Goal: Task Accomplishment & Management: Use online tool/utility

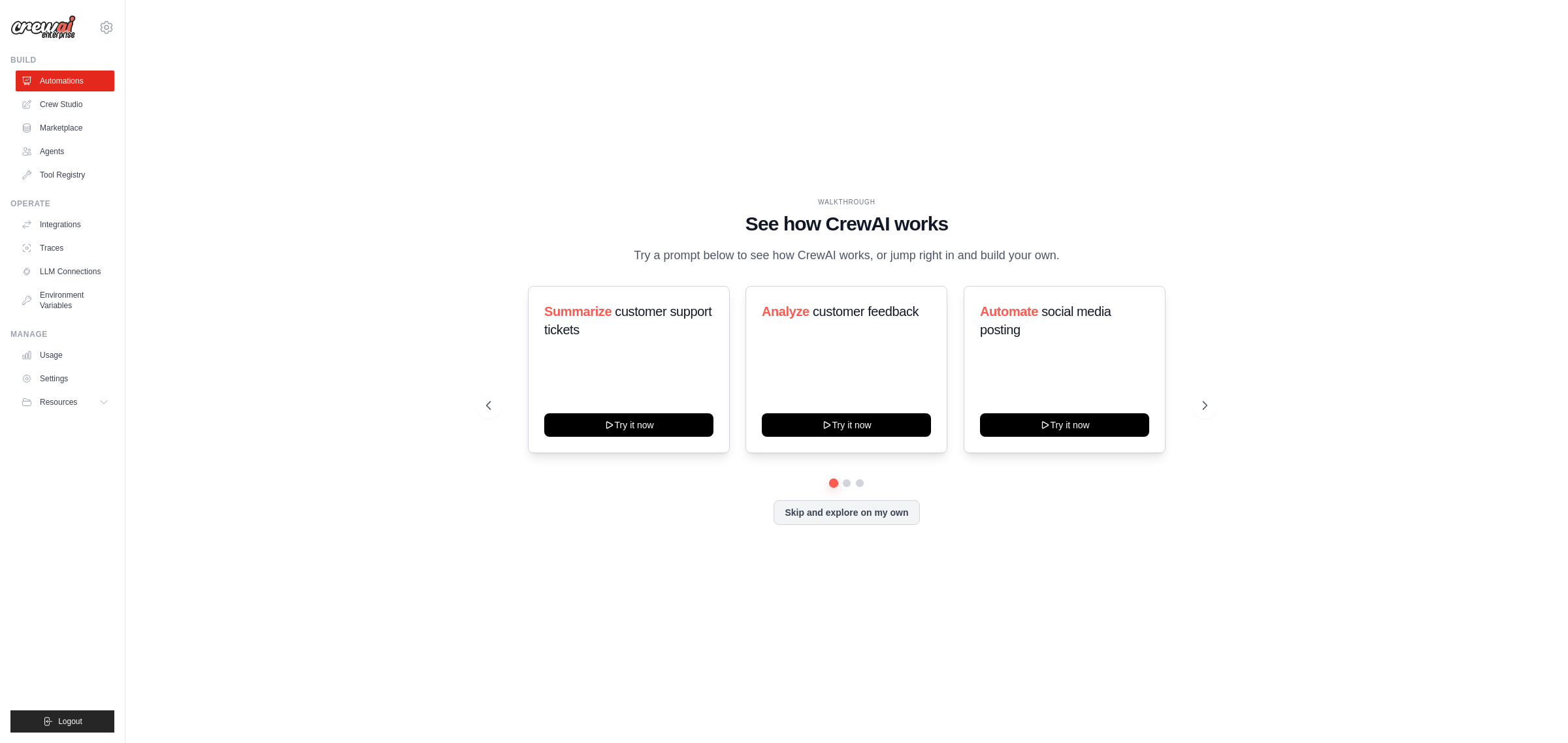
click at [72, 109] on link "Crew Studio" at bounding box center [65, 104] width 99 height 21
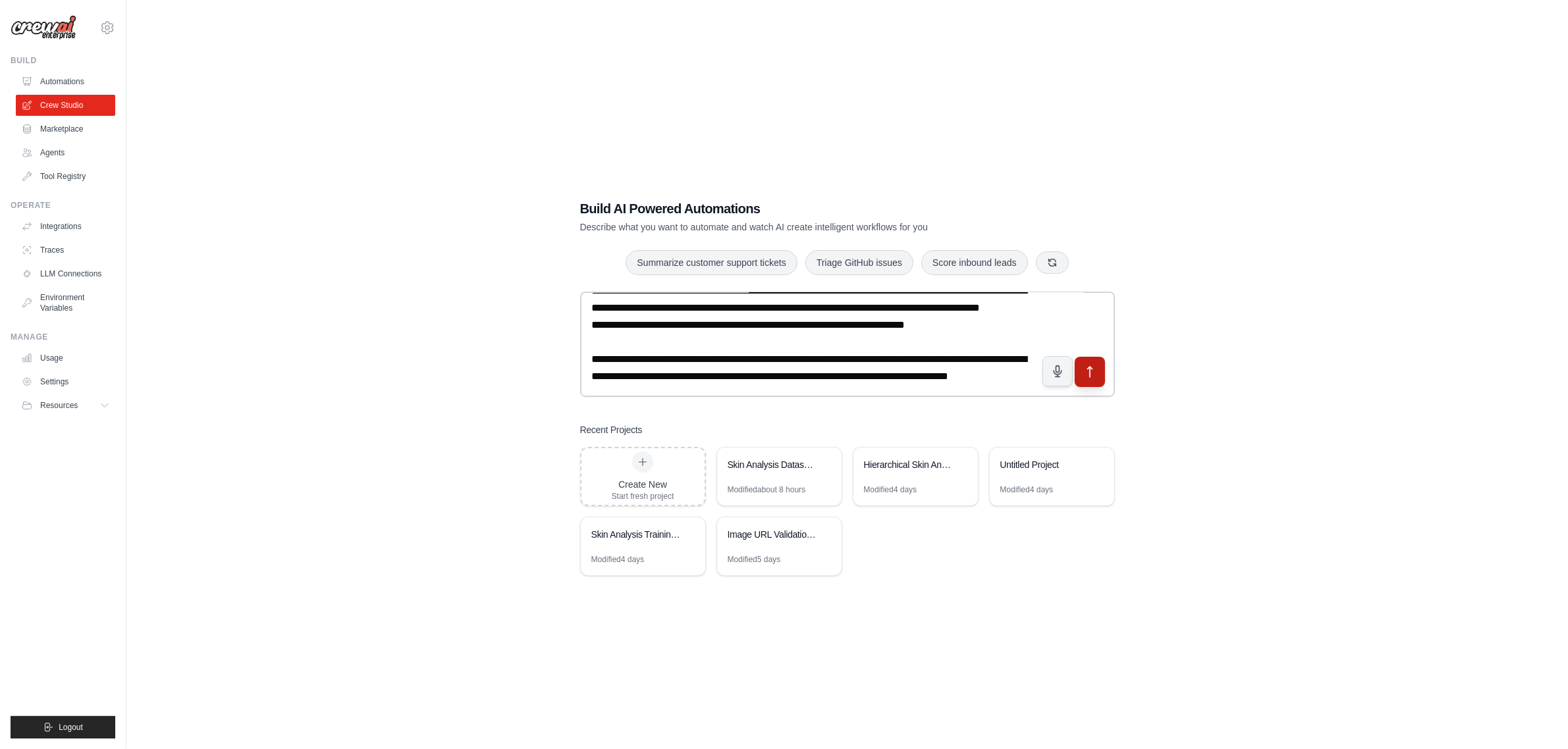
type textarea "**********"
click at [1095, 368] on icon "submit" at bounding box center [1090, 372] width 14 height 14
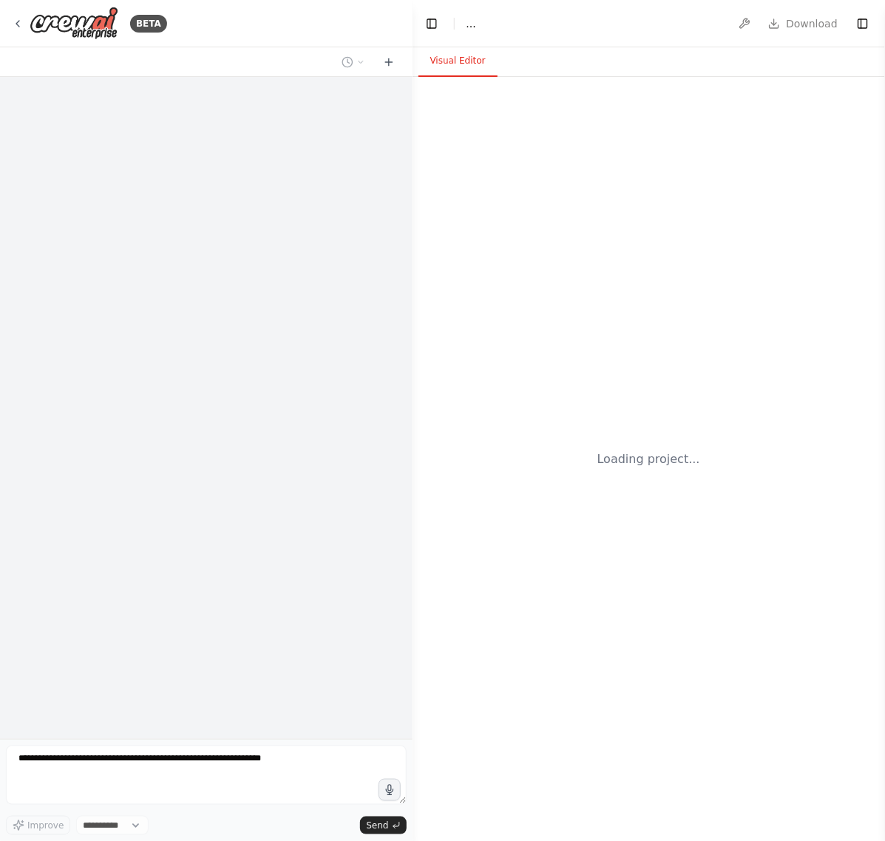
select select "****"
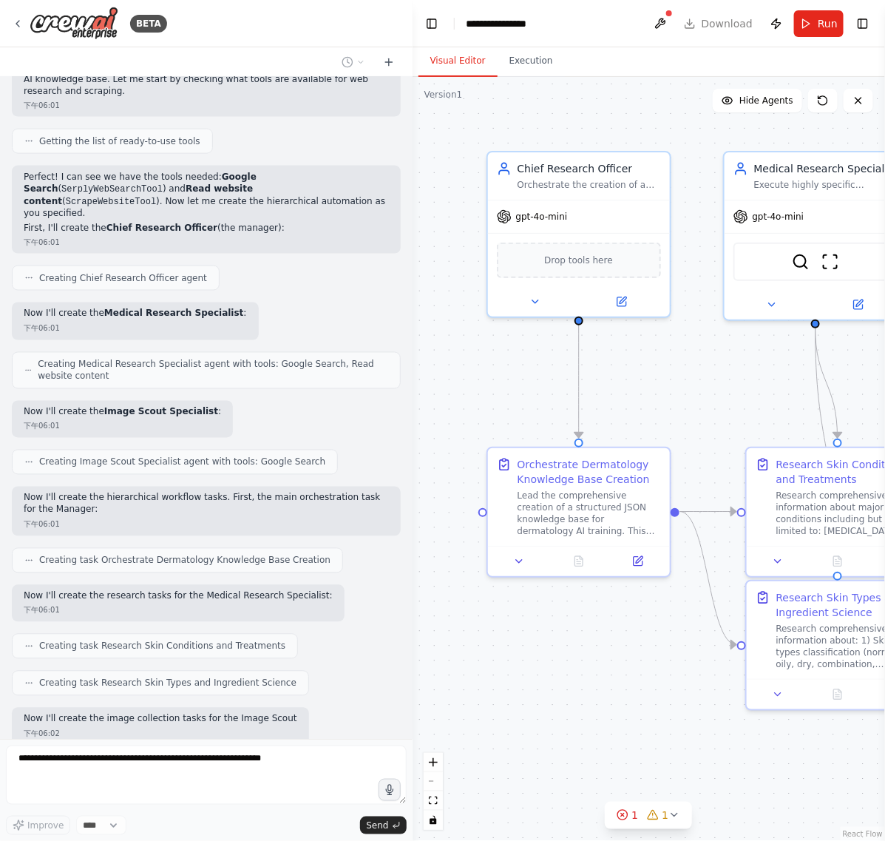
scroll to position [745, 0]
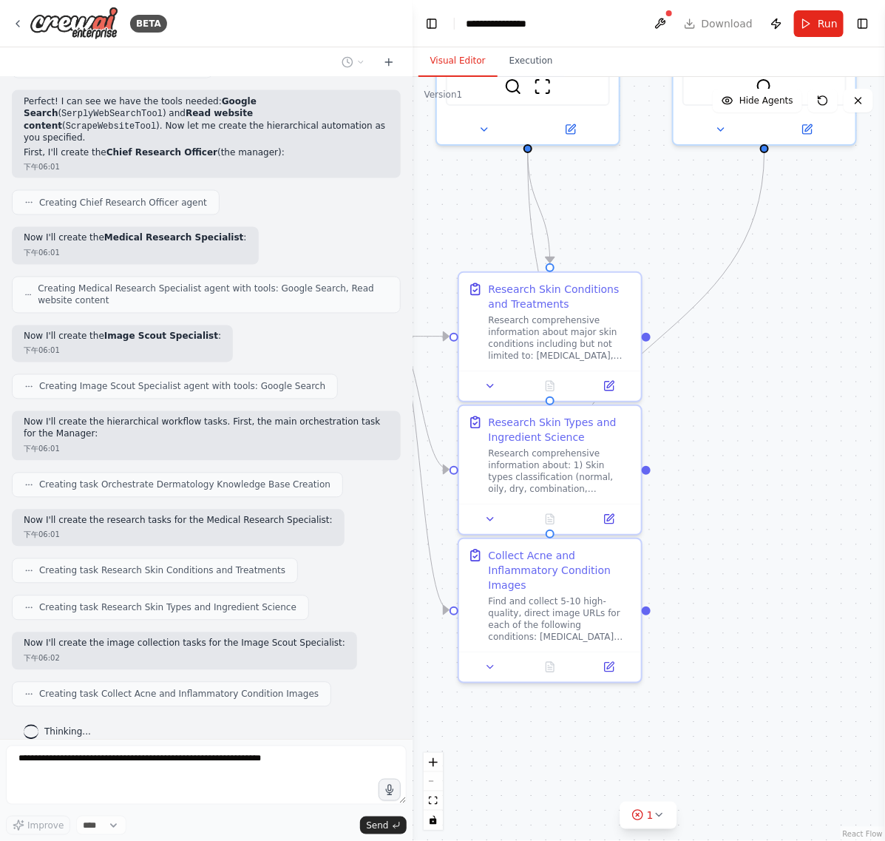
drag, startPoint x: 625, startPoint y: 710, endPoint x: 337, endPoint y: 535, distance: 336.8
click at [337, 535] on div "BETA This AI crew's SOLE MISSION is to create a comprehensive, structured JSON …" at bounding box center [442, 420] width 885 height 841
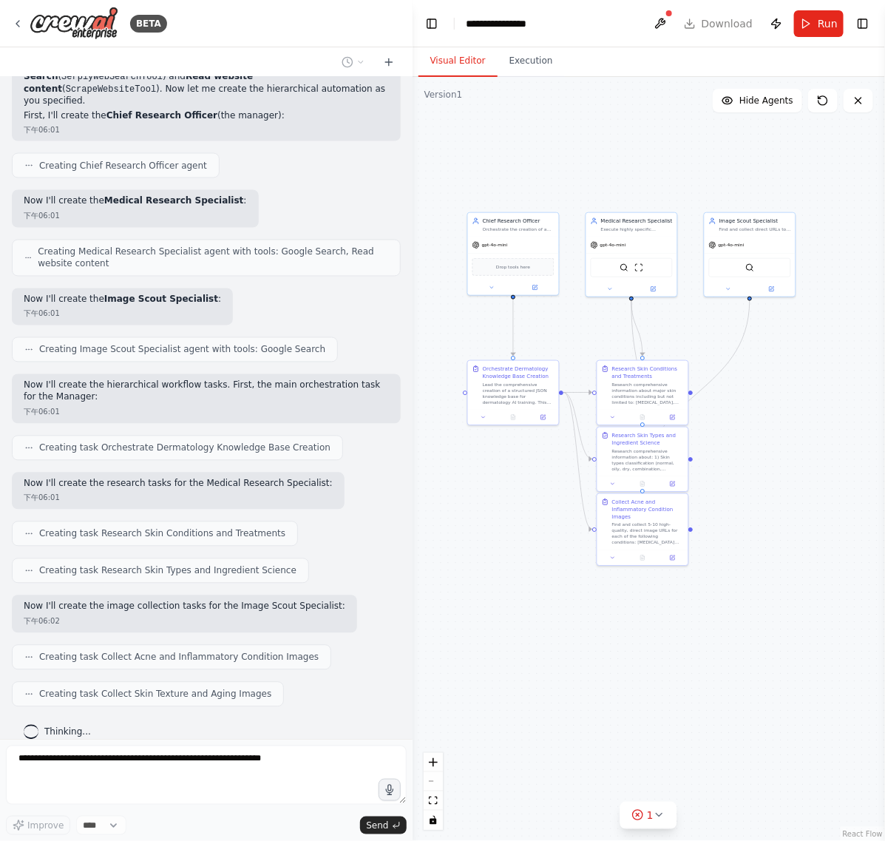
drag, startPoint x: 782, startPoint y: 542, endPoint x: 760, endPoint y: 495, distance: 51.3
click at [760, 495] on div ".deletable-edge-delete-btn { width: 20px; height: 20px; border: 0px solid #ffff…" at bounding box center [649, 459] width 472 height 764
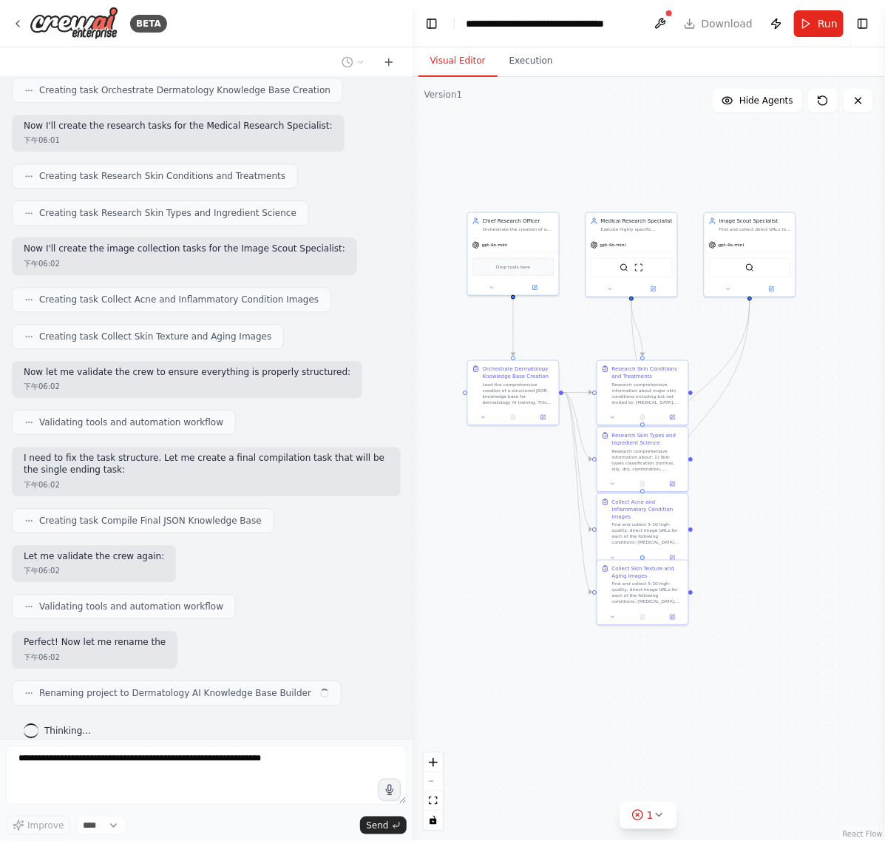
scroll to position [1139, 0]
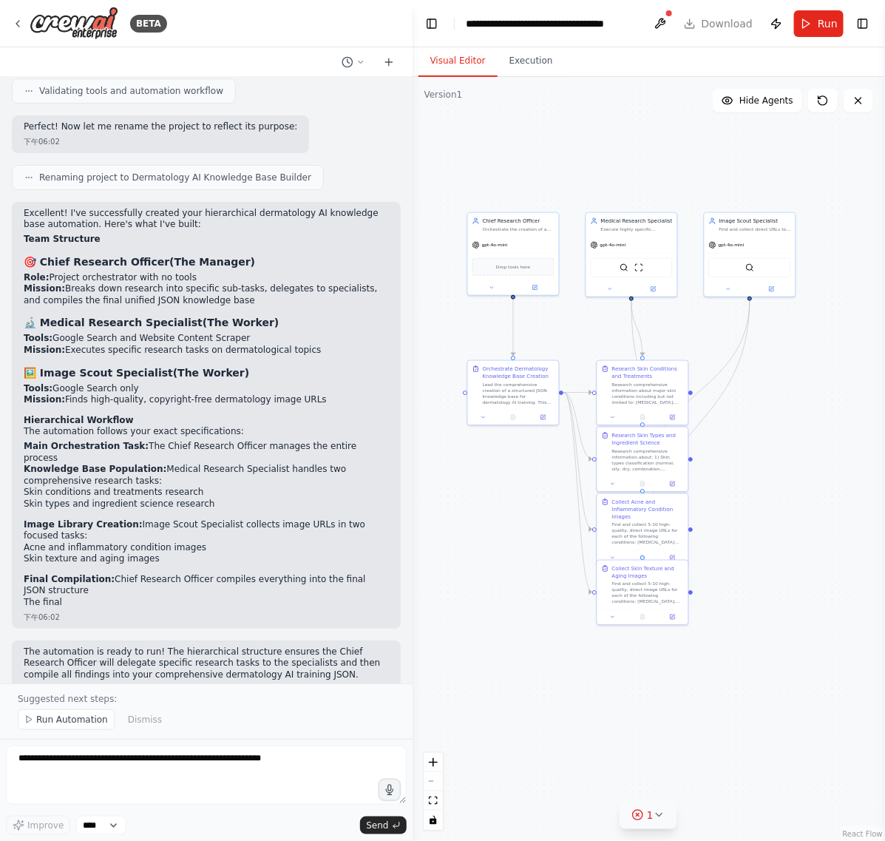
click at [641, 817] on icon at bounding box center [638, 815] width 12 height 12
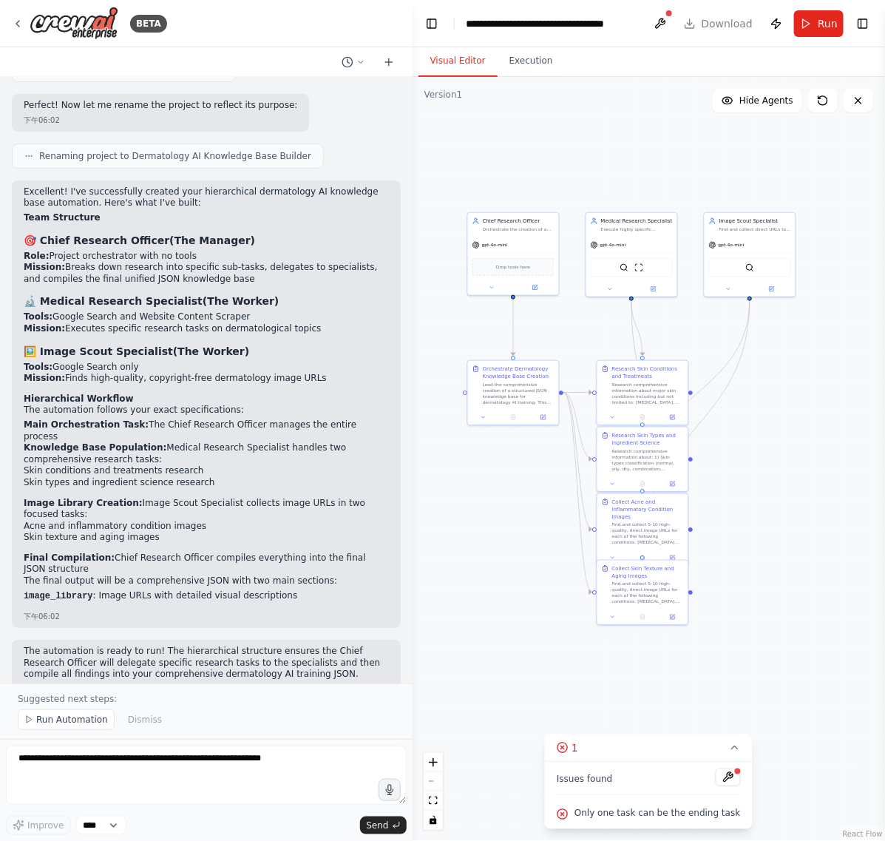
scroll to position [1688, 0]
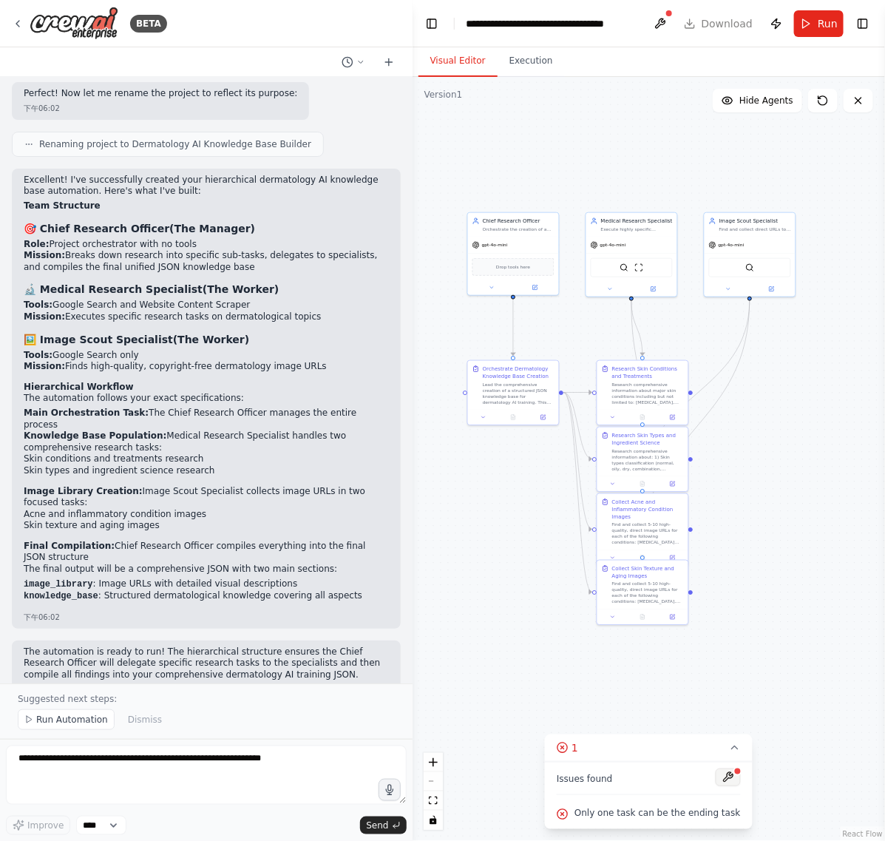
click at [716, 780] on button at bounding box center [728, 777] width 25 height 18
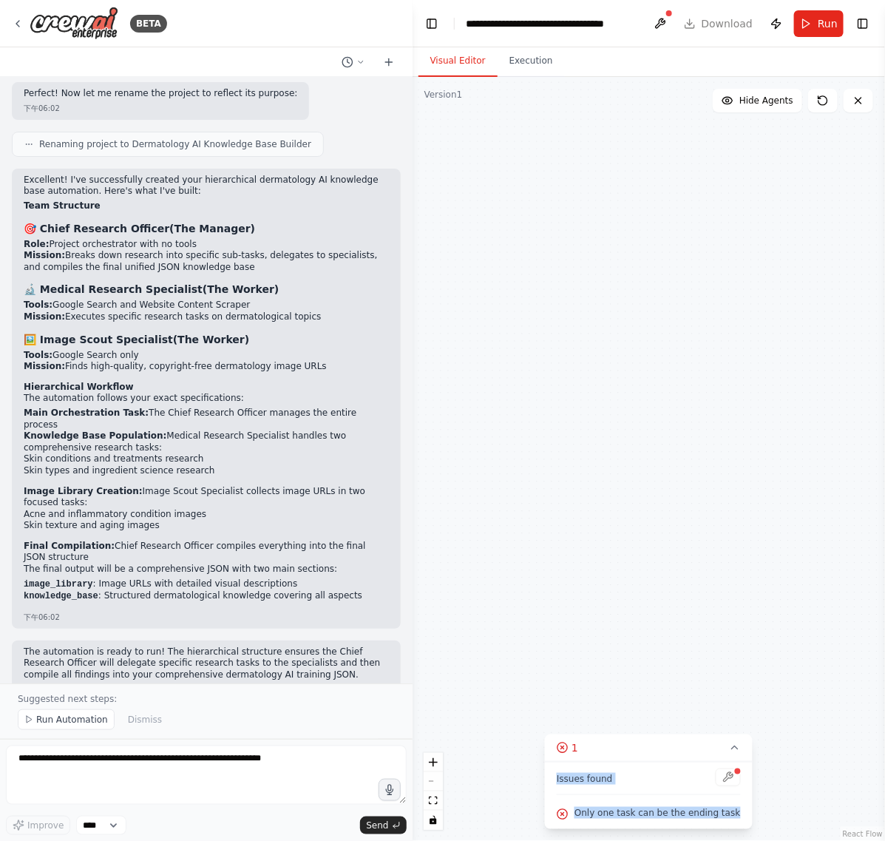
drag, startPoint x: 563, startPoint y: 778, endPoint x: 736, endPoint y: 812, distance: 176.3
click at [736, 812] on div "Issues found Only one task can be the ending task" at bounding box center [648, 795] width 207 height 67
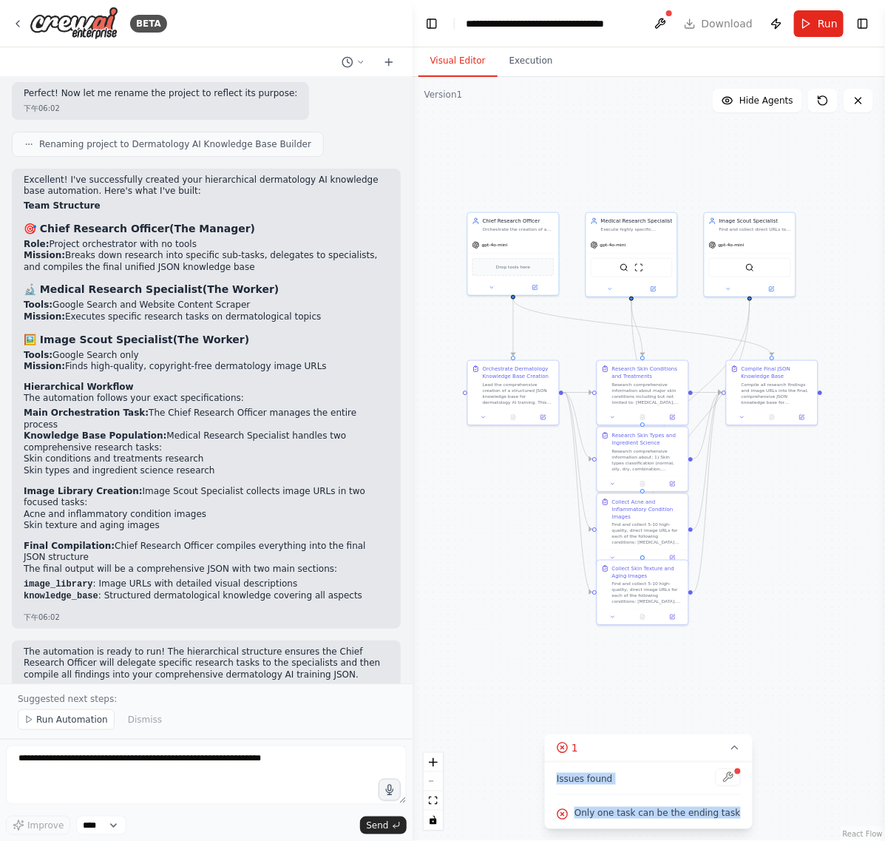
copy div "Issues found Only one task can be the ending task"
click at [545, 699] on div ".deletable-edge-delete-btn { width: 20px; height: 20px; border: 0px solid #ffff…" at bounding box center [649, 459] width 472 height 764
click at [507, 701] on div ".deletable-edge-delete-btn { width: 20px; height: 20px; border: 0px solid #ffff…" at bounding box center [649, 459] width 472 height 764
click at [726, 778] on div at bounding box center [728, 778] width 25 height 20
click at [654, 11] on button at bounding box center [660, 23] width 24 height 27
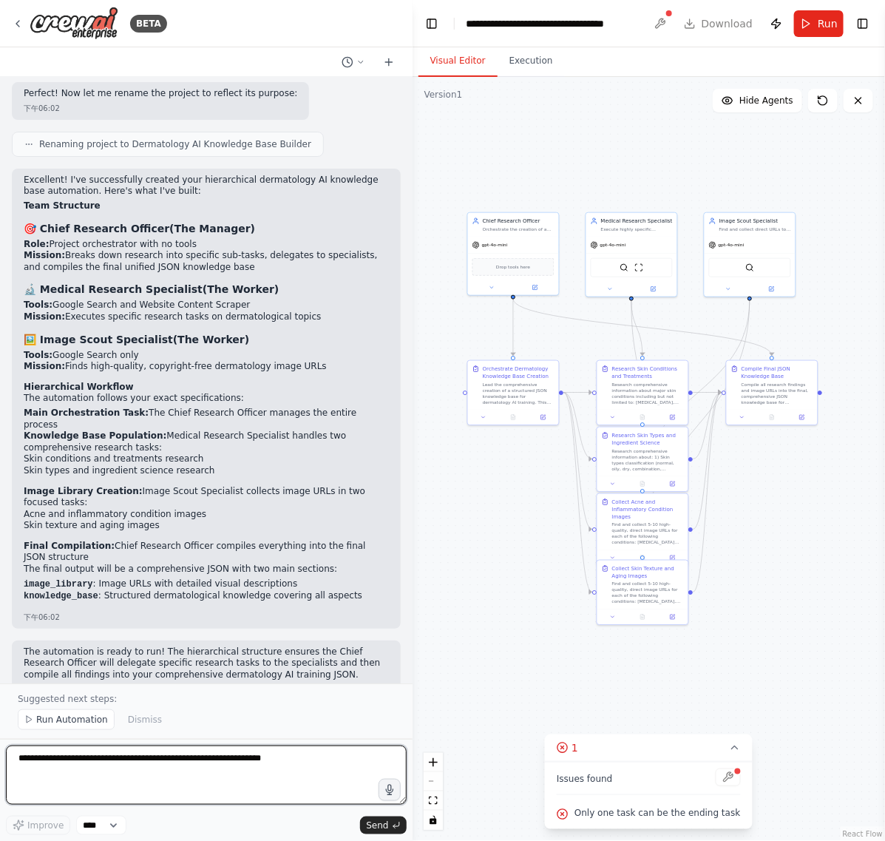
click at [234, 769] on textarea at bounding box center [206, 774] width 401 height 59
click at [211, 773] on textarea at bounding box center [206, 774] width 401 height 59
paste textarea "**********"
type textarea "**********"
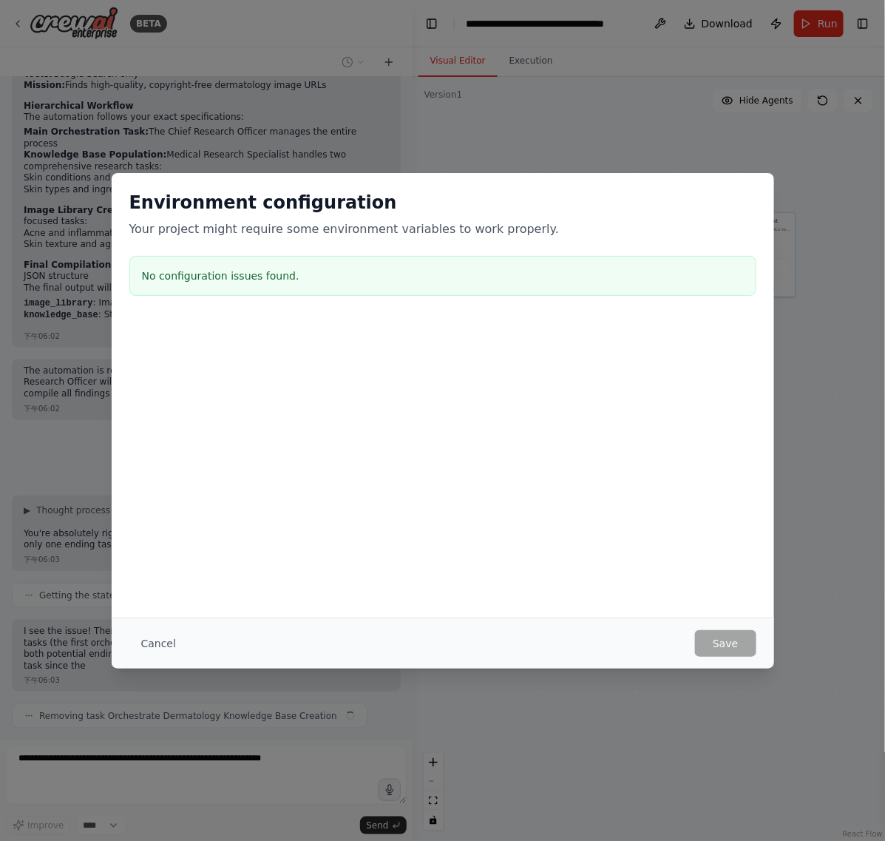
scroll to position [1982, 0]
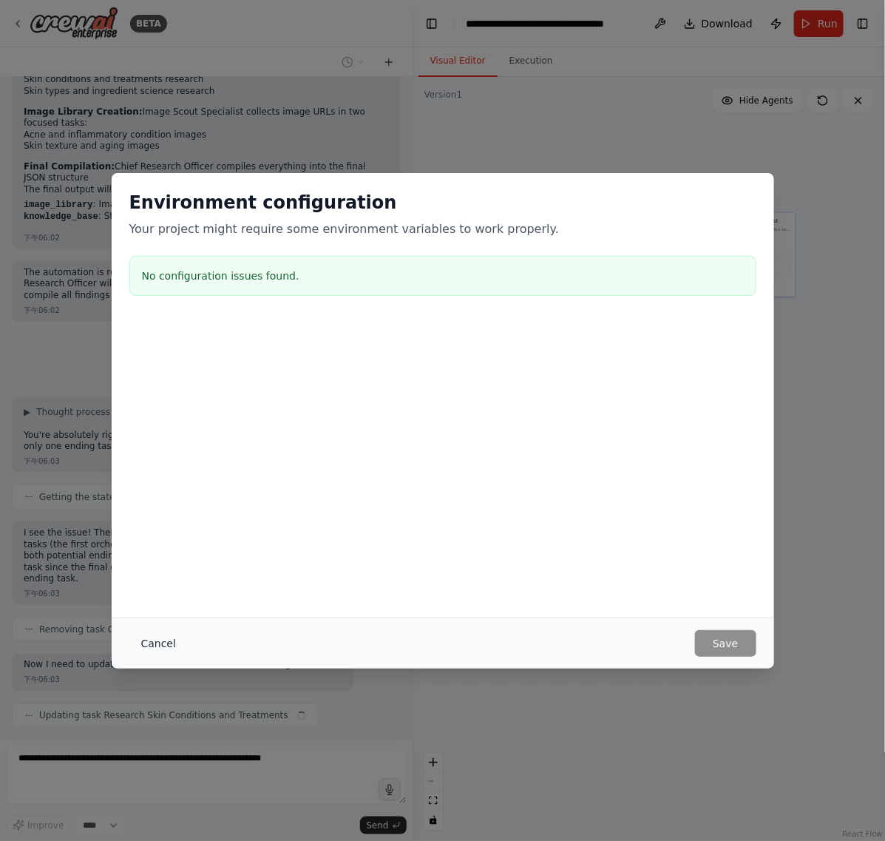
click at [138, 641] on button "Cancel" at bounding box center [158, 643] width 58 height 27
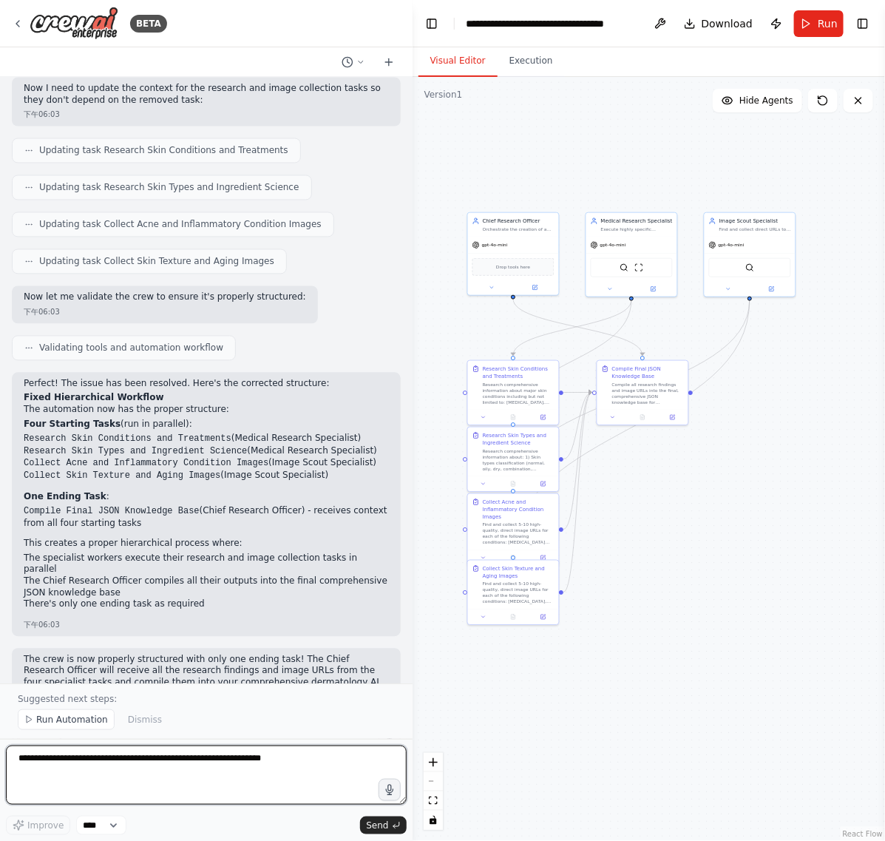
scroll to position [2642, 0]
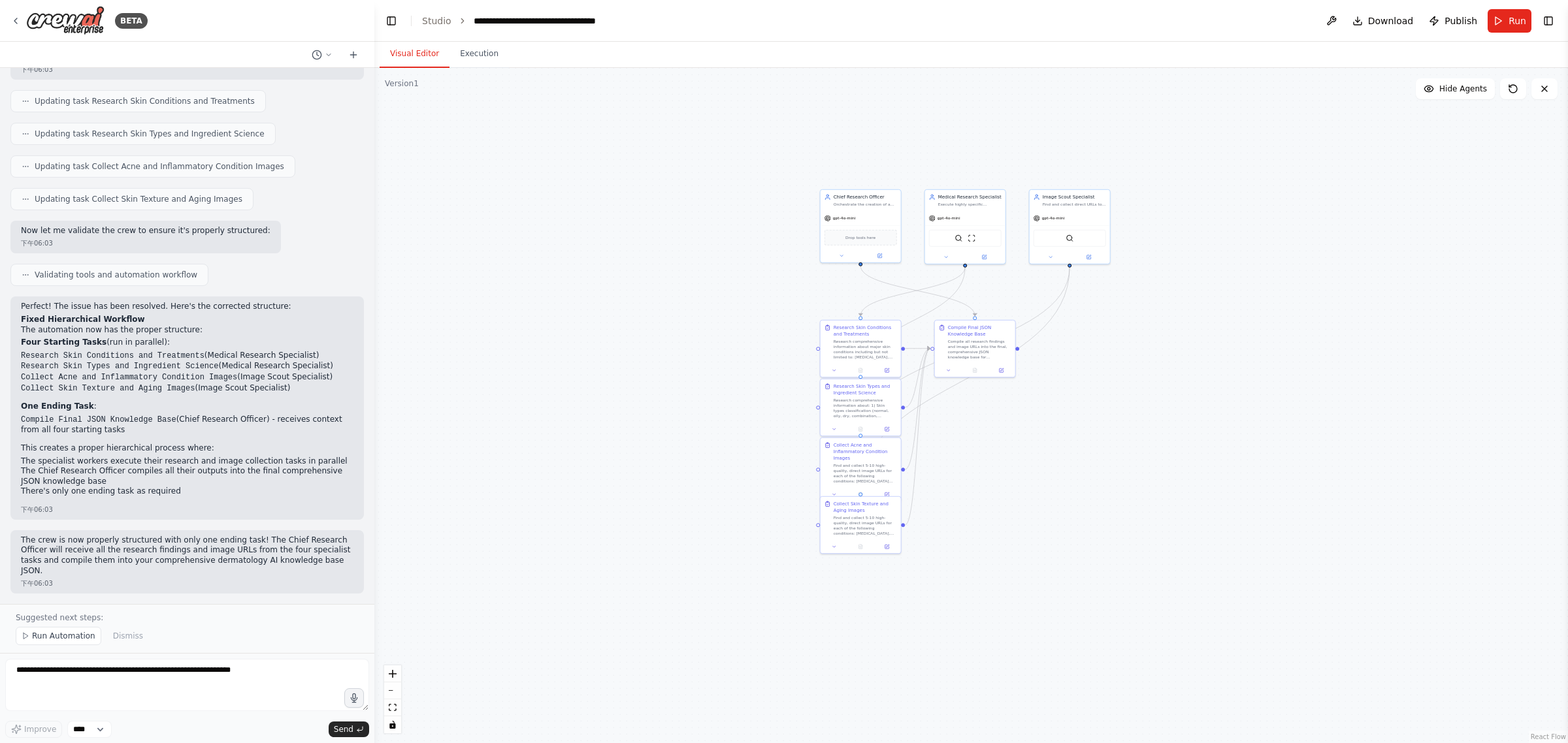
drag, startPoint x: 760, startPoint y: 384, endPoint x: 1167, endPoint y: 386, distance: 407.0
click at [1167, 386] on div ".deletable-edge-delete-btn { width: 20px; height: 20px; border: 0px solid #ffff…" at bounding box center [971, 406] width 1193 height 676
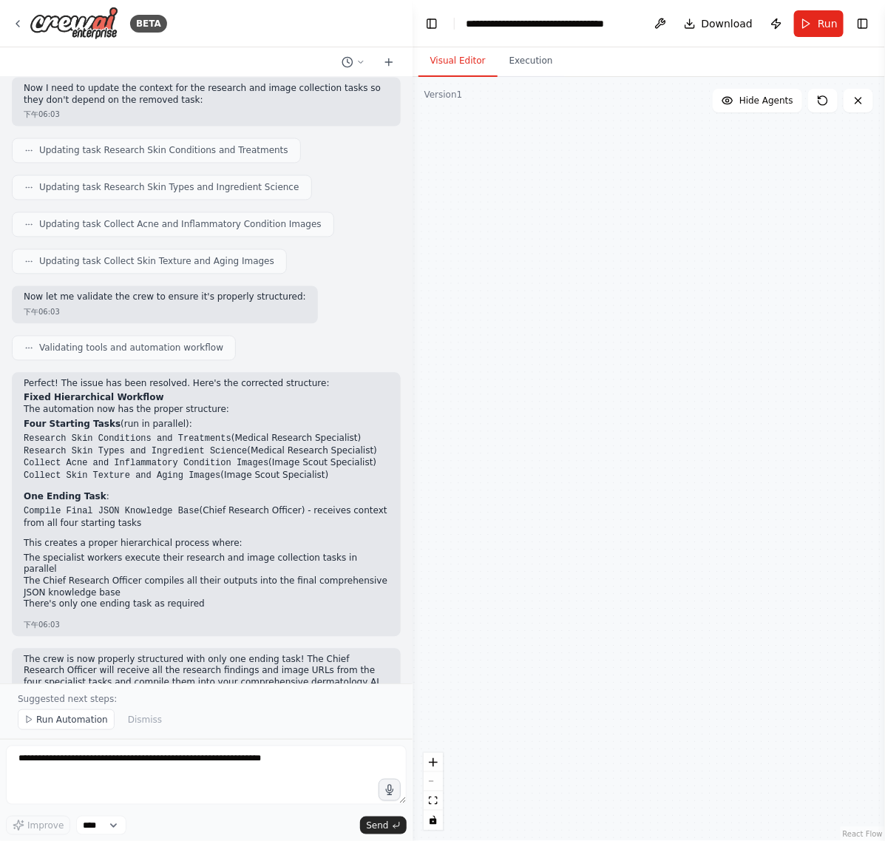
drag, startPoint x: 597, startPoint y: 259, endPoint x: 544, endPoint y: 545, distance: 291.1
click at [544, 545] on div ".deletable-edge-delete-btn { width: 20px; height: 20px; border: 0px solid #ffff…" at bounding box center [649, 459] width 472 height 764
drag, startPoint x: 582, startPoint y: 360, endPoint x: 581, endPoint y: 518, distance: 157.5
click at [581, 522] on div ".deletable-edge-delete-btn { width: 20px; height: 20px; border: 0px solid #ffff…" at bounding box center [649, 459] width 472 height 764
drag, startPoint x: 606, startPoint y: 274, endPoint x: 562, endPoint y: 489, distance: 220.4
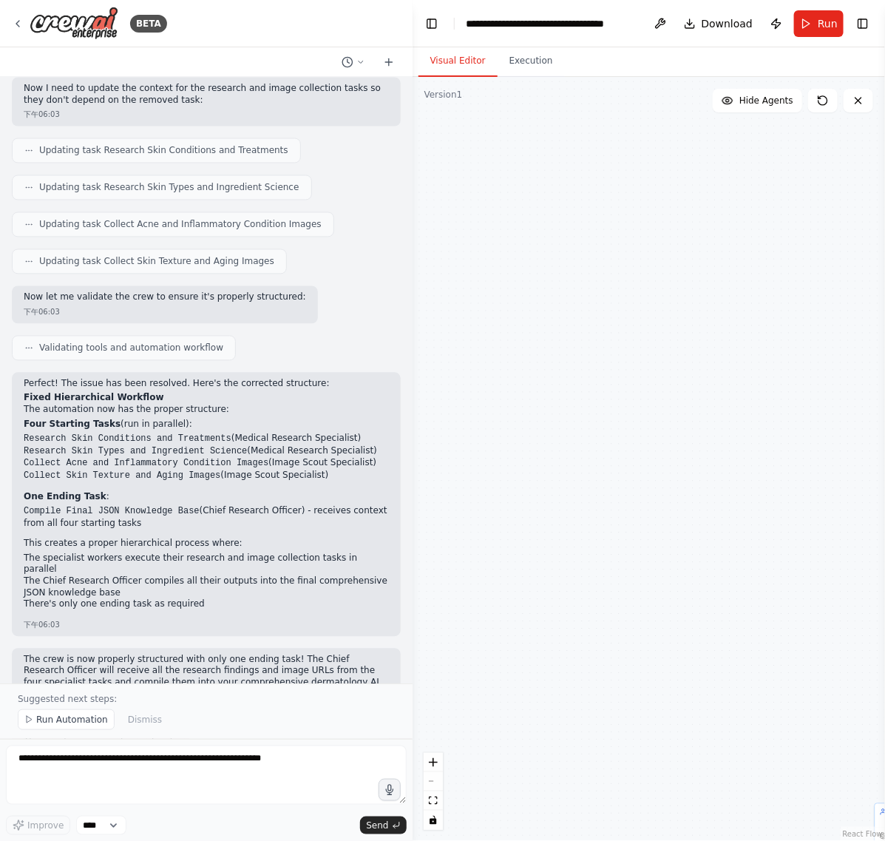
click at [562, 489] on div ".deletable-edge-delete-btn { width: 20px; height: 20px; border: 0px solid #ffff…" at bounding box center [649, 459] width 472 height 764
click at [430, 19] on button "Toggle Left Sidebar" at bounding box center [431, 23] width 21 height 21
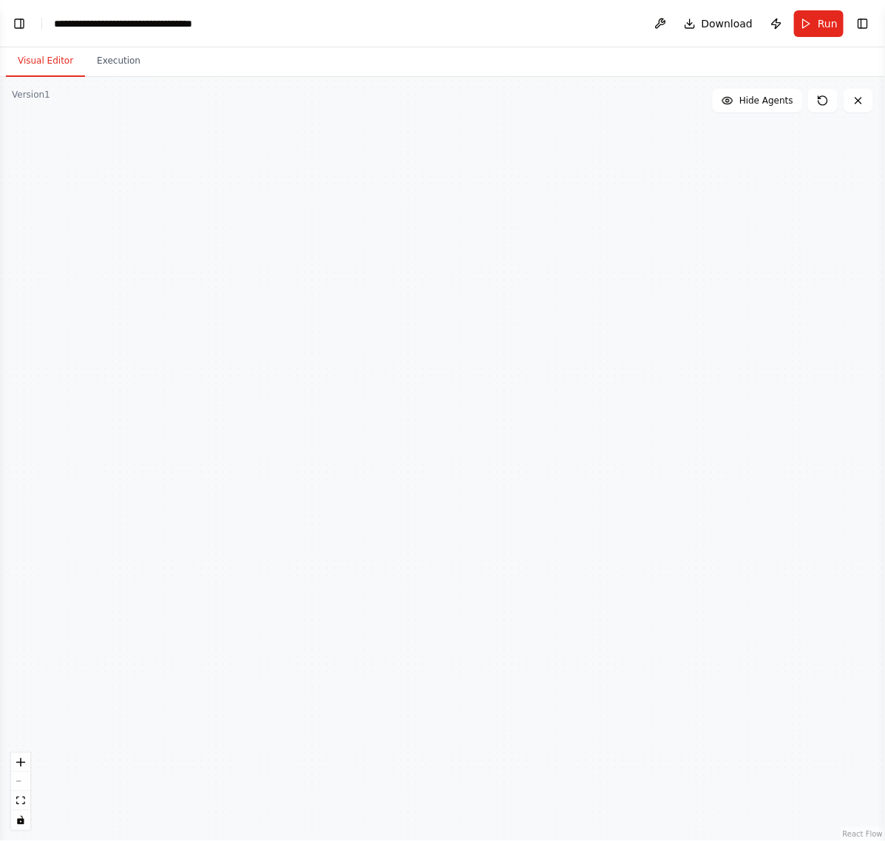
drag, startPoint x: 512, startPoint y: 292, endPoint x: 466, endPoint y: 378, distance: 97.6
click at [570, 530] on div ".deletable-edge-delete-btn { width: 20px; height: 20px; border: 0px solid #ffff…" at bounding box center [442, 459] width 885 height 764
drag, startPoint x: 444, startPoint y: 351, endPoint x: 444, endPoint y: 451, distance: 99.8
click at [444, 451] on div ".deletable-edge-delete-btn { width: 20px; height: 20px; border: 0px solid #ffff…" at bounding box center [442, 459] width 885 height 764
drag, startPoint x: 328, startPoint y: 274, endPoint x: 444, endPoint y: 495, distance: 250.4
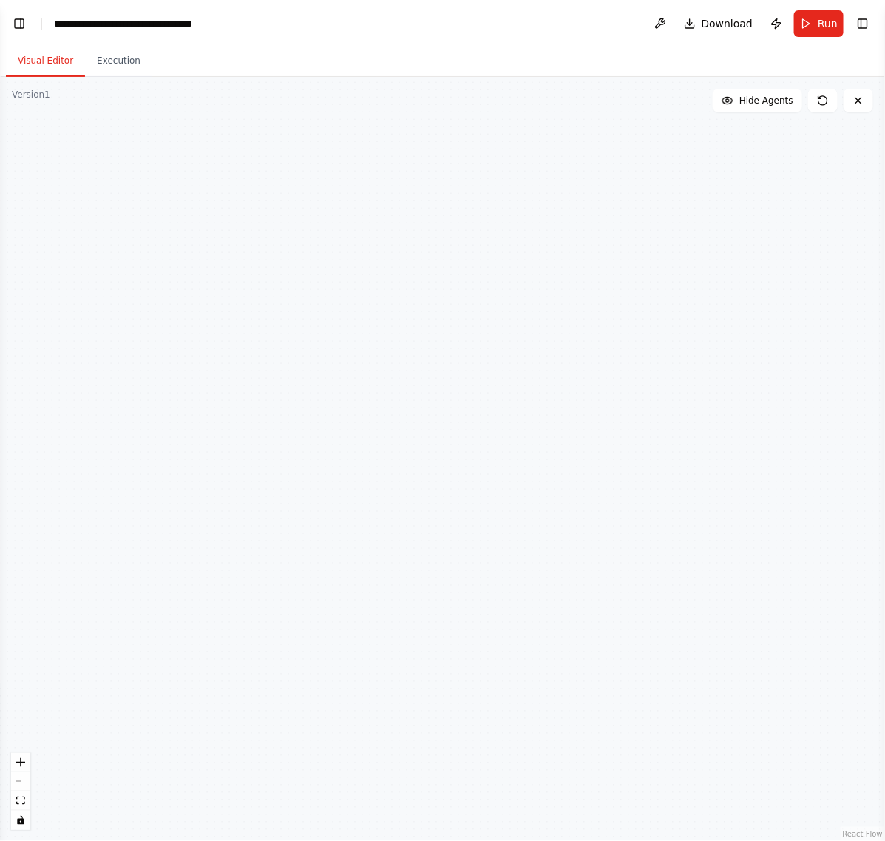
click at [444, 495] on div ".deletable-edge-delete-btn { width: 20px; height: 20px; border: 0px solid #ffff…" at bounding box center [442, 459] width 885 height 764
drag, startPoint x: 242, startPoint y: 226, endPoint x: 396, endPoint y: 518, distance: 330.1
click at [396, 519] on div ".deletable-edge-delete-btn { width: 20px; height: 20px; border: 0px solid #ffff…" at bounding box center [442, 459] width 885 height 764
drag, startPoint x: 265, startPoint y: 322, endPoint x: 409, endPoint y: 441, distance: 187.0
click at [412, 451] on div ".deletable-edge-delete-btn { width: 20px; height: 20px; border: 0px solid #ffff…" at bounding box center [442, 459] width 885 height 764
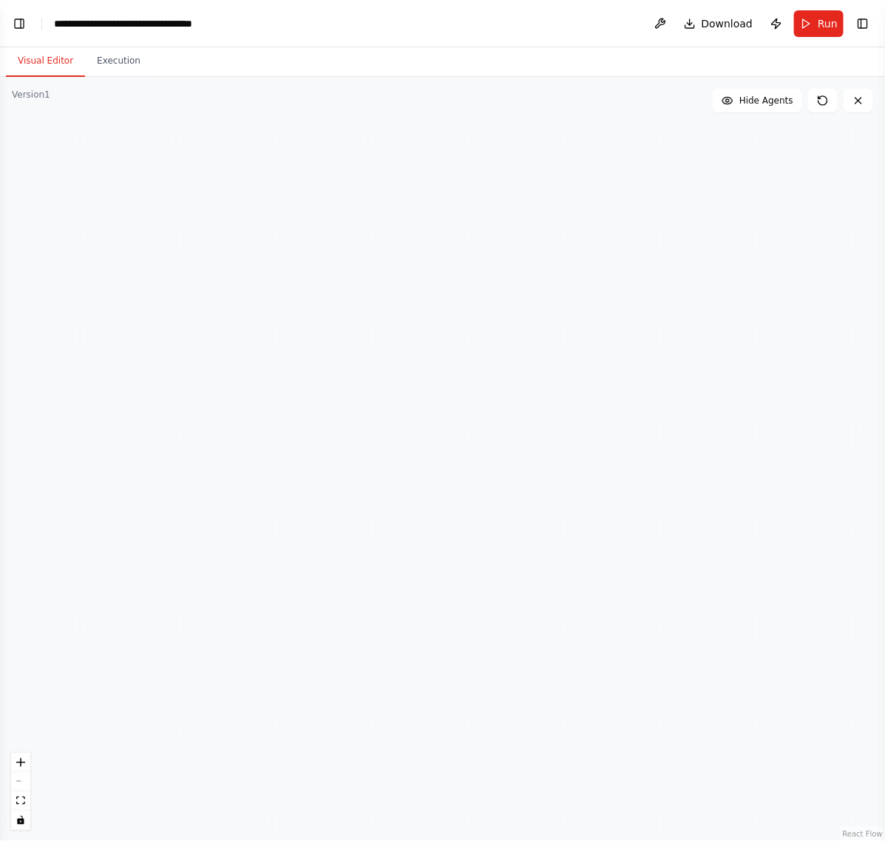
drag, startPoint x: 243, startPoint y: 355, endPoint x: 92, endPoint y: 186, distance: 226.3
click at [301, 385] on div ".deletable-edge-delete-btn { width: 20px; height: 20px; border: 0px solid #ffff…" at bounding box center [442, 459] width 885 height 764
drag, startPoint x: 92, startPoint y: 186, endPoint x: 274, endPoint y: 346, distance: 242.5
click at [393, 468] on div ".deletable-edge-delete-btn { width: 20px; height: 20px; border: 0px solid #ffff…" at bounding box center [442, 459] width 885 height 764
drag, startPoint x: 348, startPoint y: 408, endPoint x: 415, endPoint y: 442, distance: 75.4
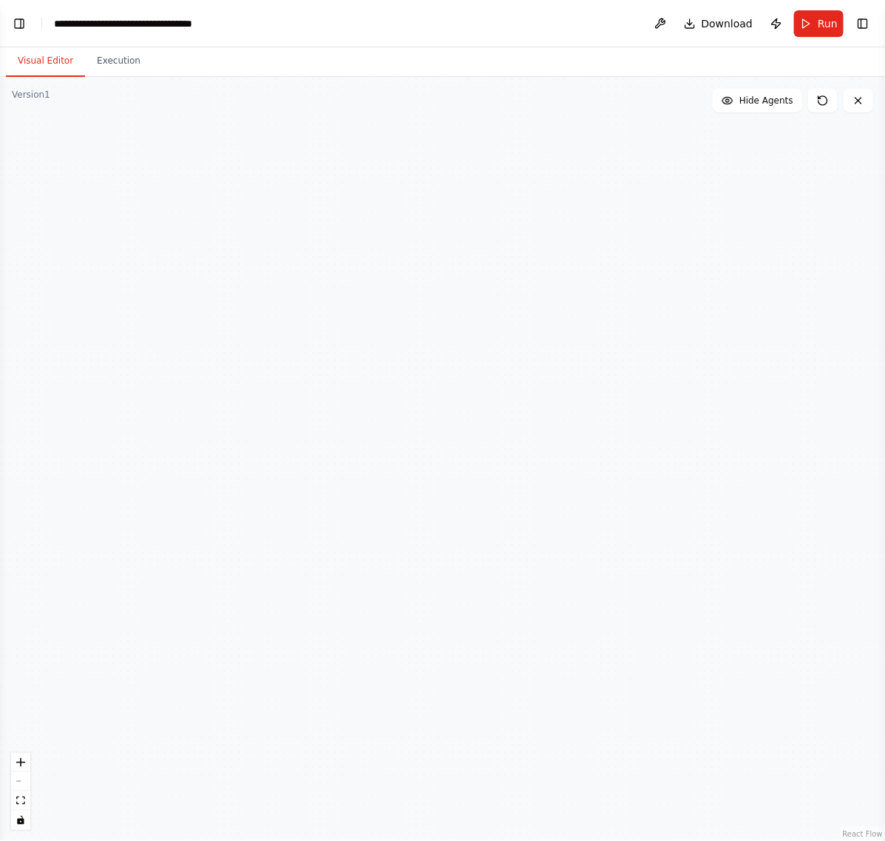
click at [410, 441] on div ".deletable-edge-delete-btn { width: 20px; height: 20px; border: 0px solid #ffff…" at bounding box center [442, 459] width 885 height 764
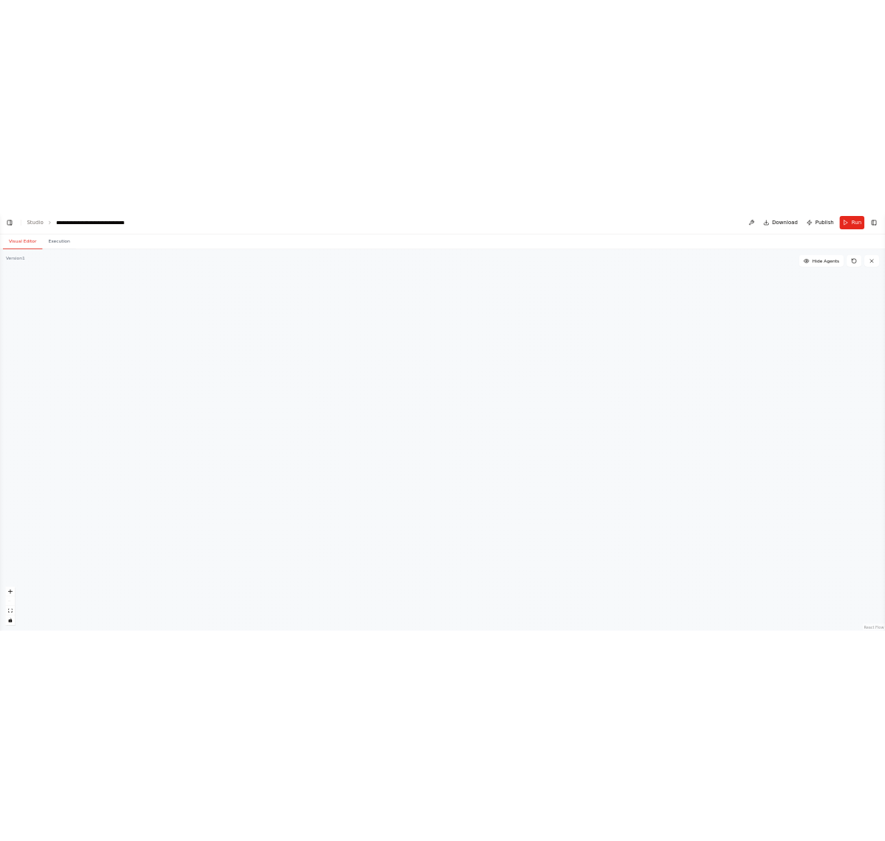
scroll to position [2642, 0]
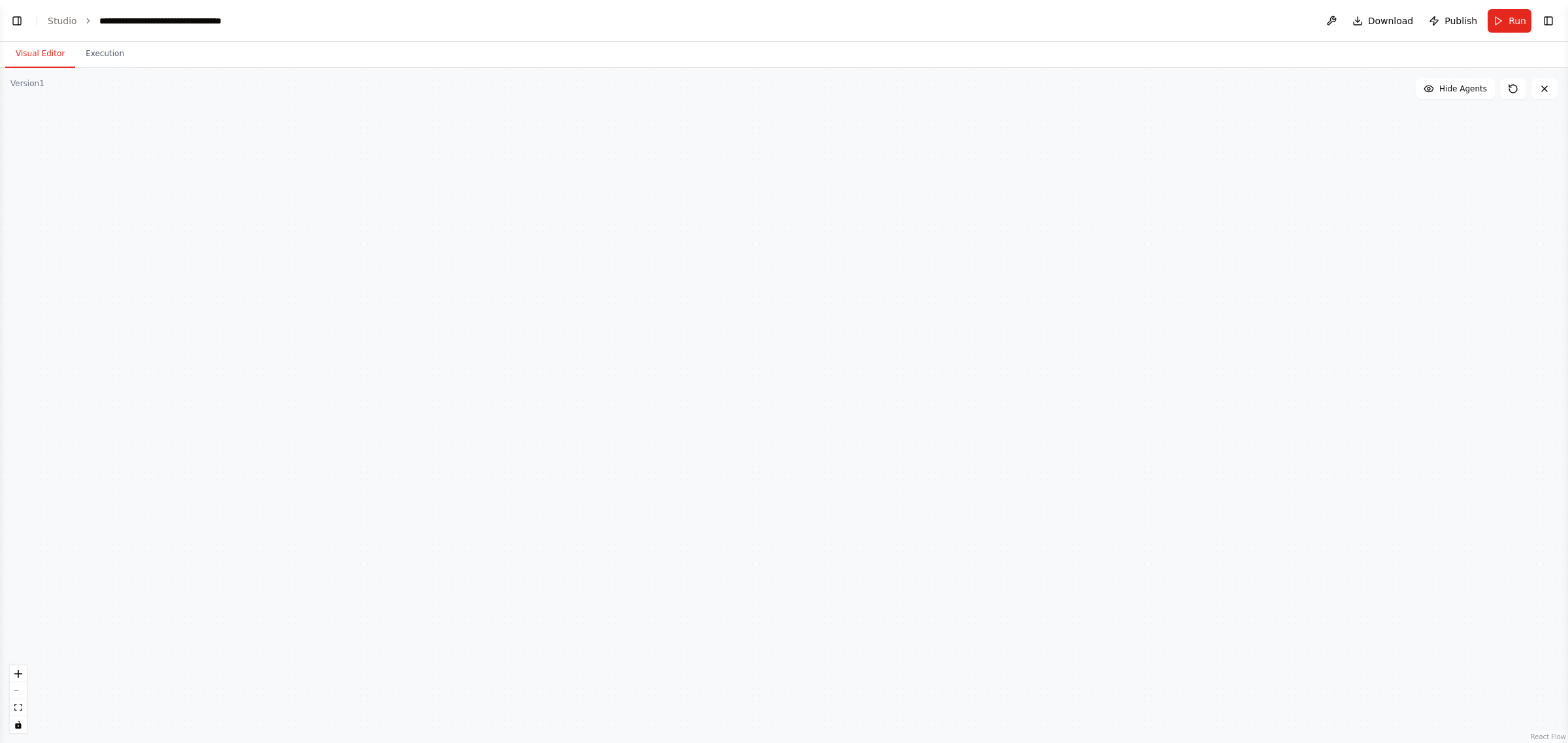
drag, startPoint x: 1074, startPoint y: 227, endPoint x: 1329, endPoint y: 450, distance: 338.8
click at [1329, 450] on div ".deletable-edge-delete-btn { width: 20px; height: 20px; border: 0px solid #ffff…" at bounding box center [784, 406] width 1568 height 676
drag, startPoint x: 1022, startPoint y: 319, endPoint x: 1241, endPoint y: 302, distance: 219.7
click at [1261, 305] on div ".deletable-edge-delete-btn { width: 20px; height: 20px; border: 0px solid #ffff…" at bounding box center [784, 406] width 1568 height 676
click at [19, 708] on icon "fit view" at bounding box center [18, 708] width 8 height 7
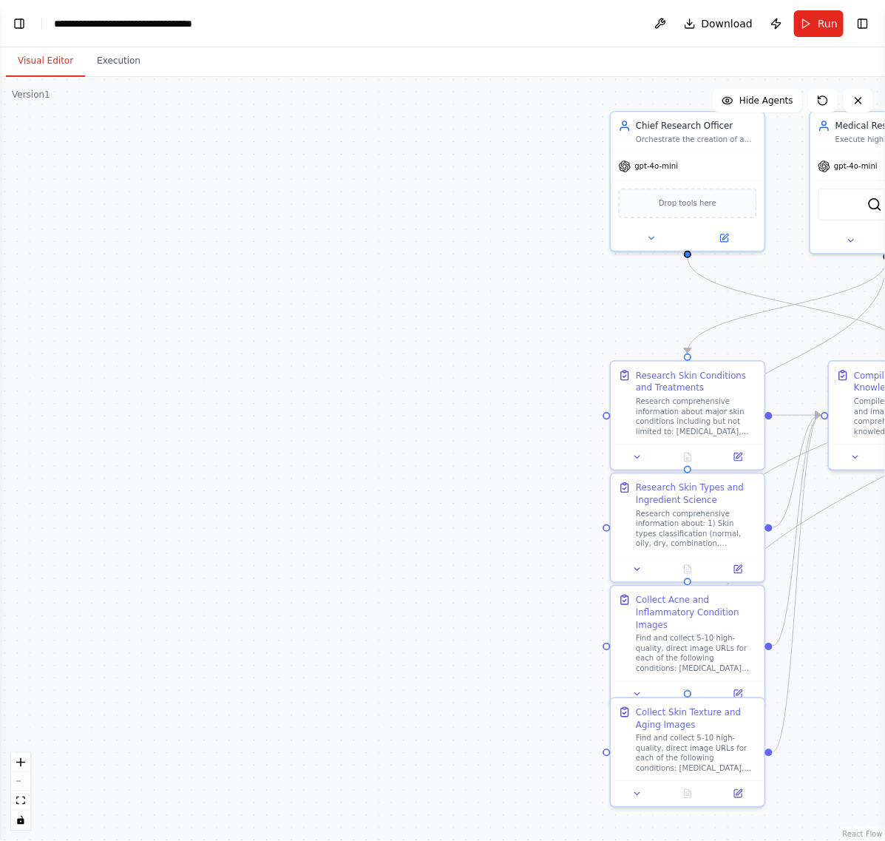
scroll to position [2643, 0]
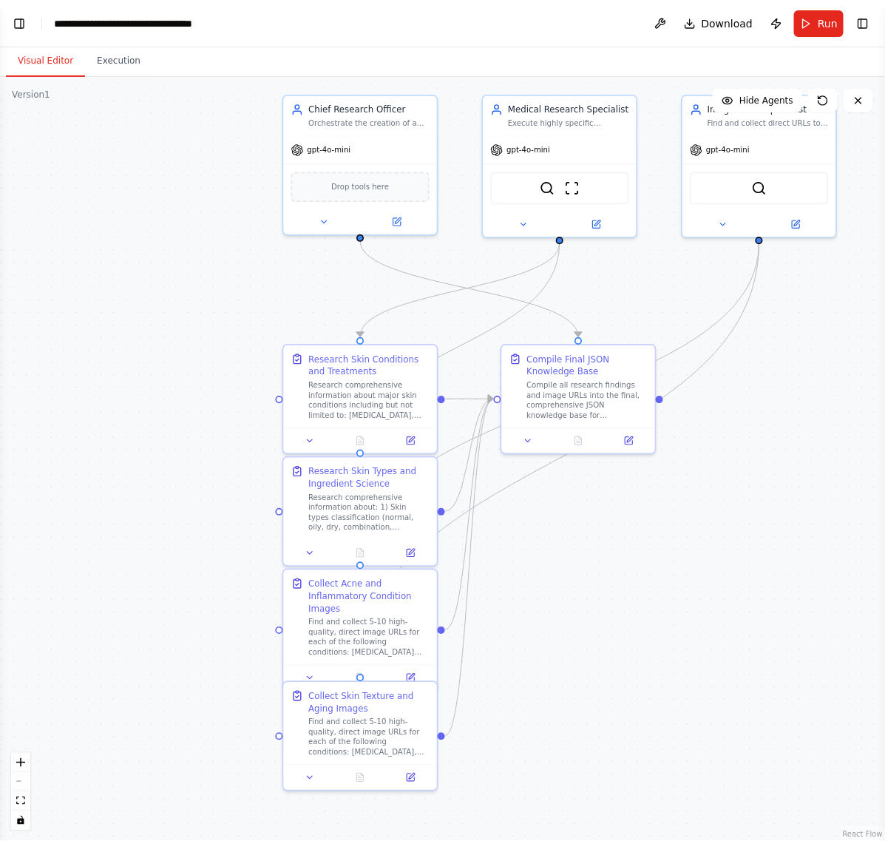
drag, startPoint x: 429, startPoint y: 253, endPoint x: 64, endPoint y: 216, distance: 367.1
click at [64, 216] on div ".deletable-edge-delete-btn { width: 20px; height: 20px; border: 0px solid #ffff…" at bounding box center [442, 459] width 885 height 764
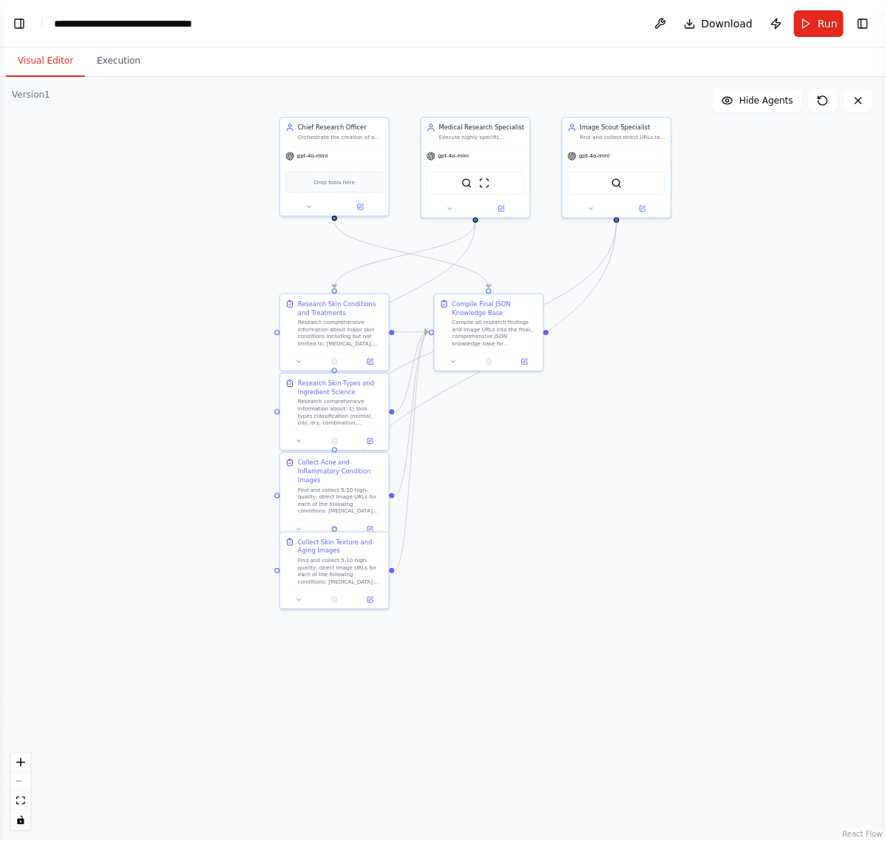
drag, startPoint x: 708, startPoint y: 424, endPoint x: 559, endPoint y: 394, distance: 152.3
click at [597, 385] on div ".deletable-edge-delete-btn { width: 20px; height: 20px; border: 0px solid #ffff…" at bounding box center [442, 459] width 885 height 764
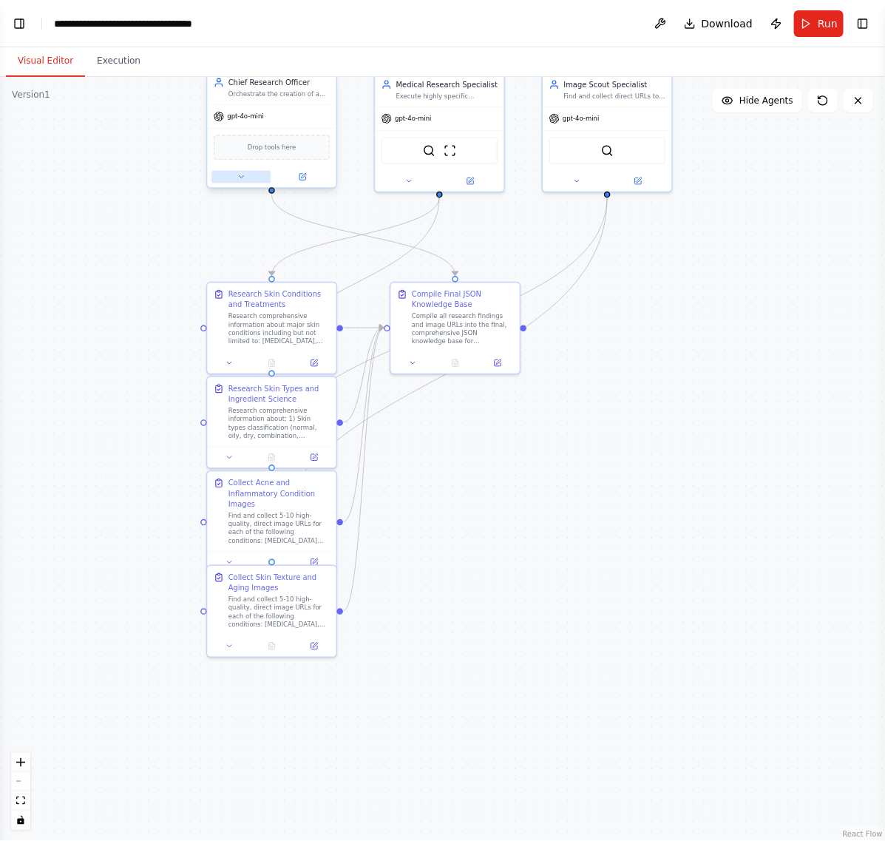
click at [242, 177] on icon at bounding box center [241, 176] width 8 height 8
